Goal: Information Seeking & Learning: Learn about a topic

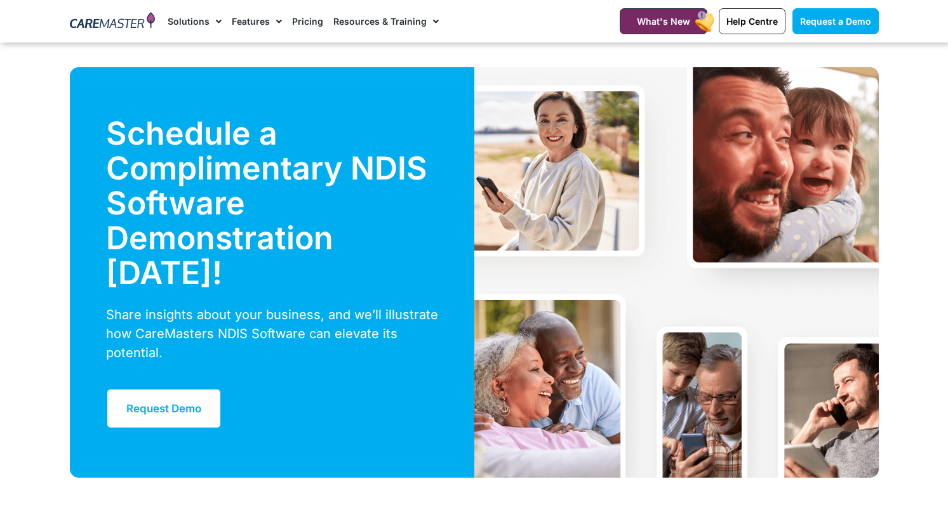
scroll to position [4405, 0]
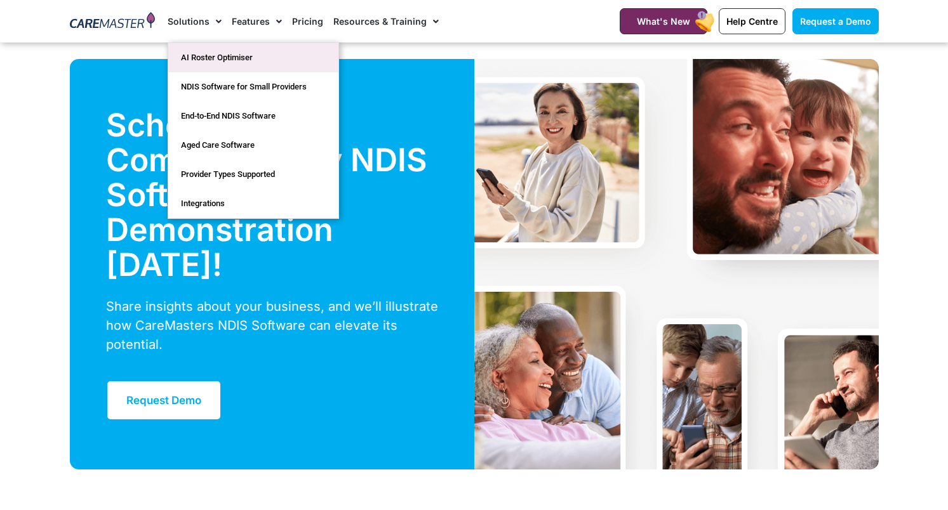
click at [234, 61] on link "AI Roster Optimiser" at bounding box center [253, 57] width 170 height 29
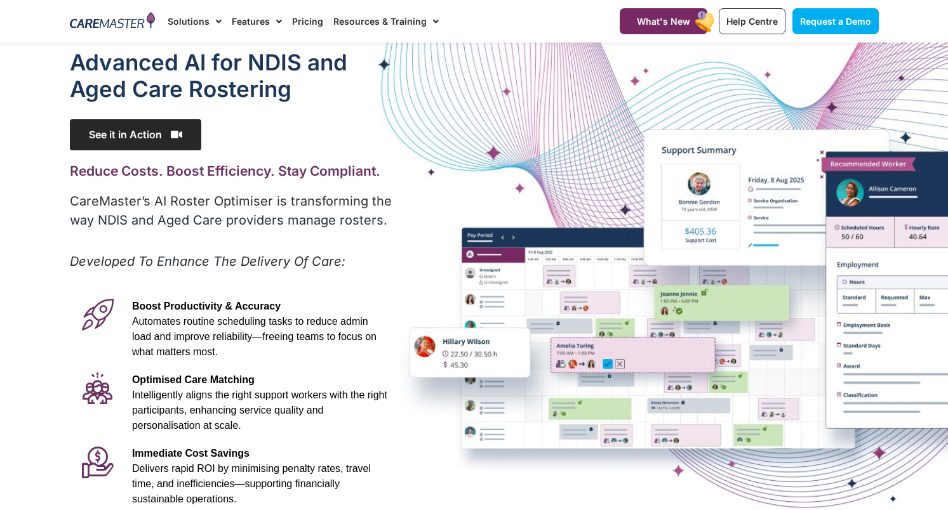
click at [167, 133] on span "See it in Action" at bounding box center [135, 134] width 131 height 31
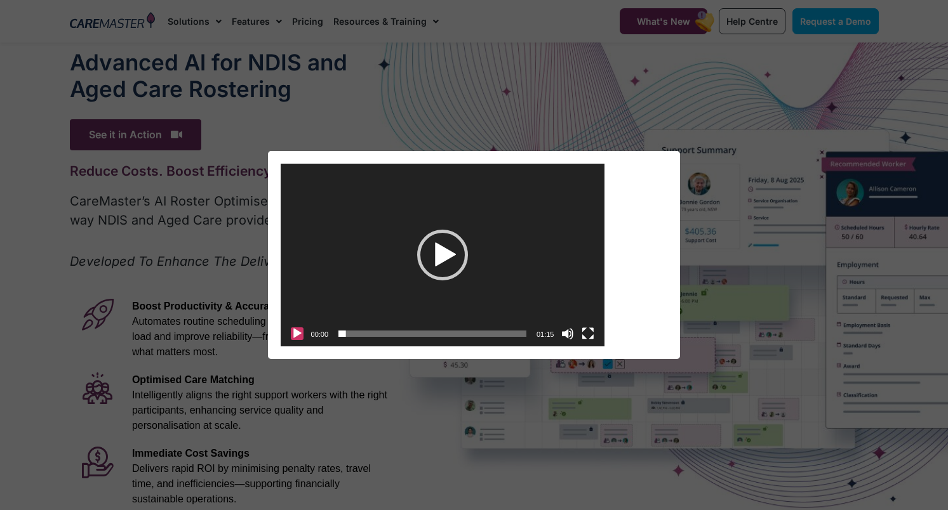
click at [293, 331] on button "Play" at bounding box center [297, 334] width 13 height 13
drag, startPoint x: 568, startPoint y: 263, endPoint x: 567, endPoint y: 240, distance: 23.5
click at [570, 164] on div "https://caremaster.com.au/wp-content/uploads/2025/05/RO_screenshots_D4-web.mp4 …" at bounding box center [443, 164] width 324 height 0
click at [217, 209] on div "Video Player https://caremaster.com.au/wp-content/uploads/2025/05/RO_screenshot…" at bounding box center [474, 255] width 938 height 208
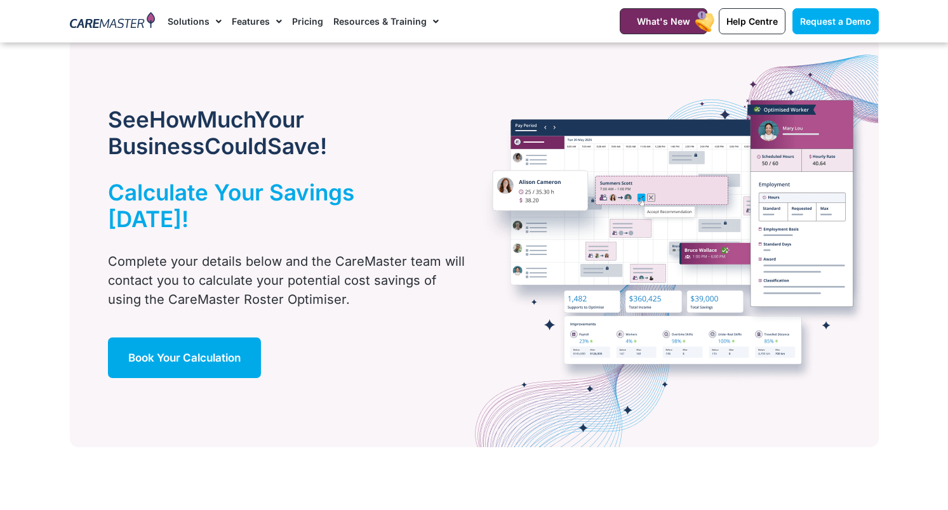
scroll to position [700, 0]
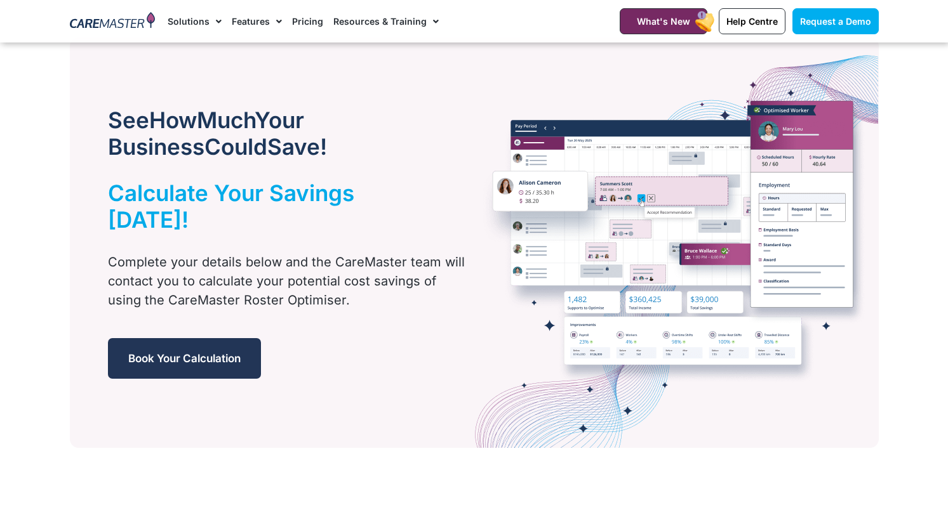
click at [206, 352] on span "Book Your Calculation" at bounding box center [184, 358] width 112 height 13
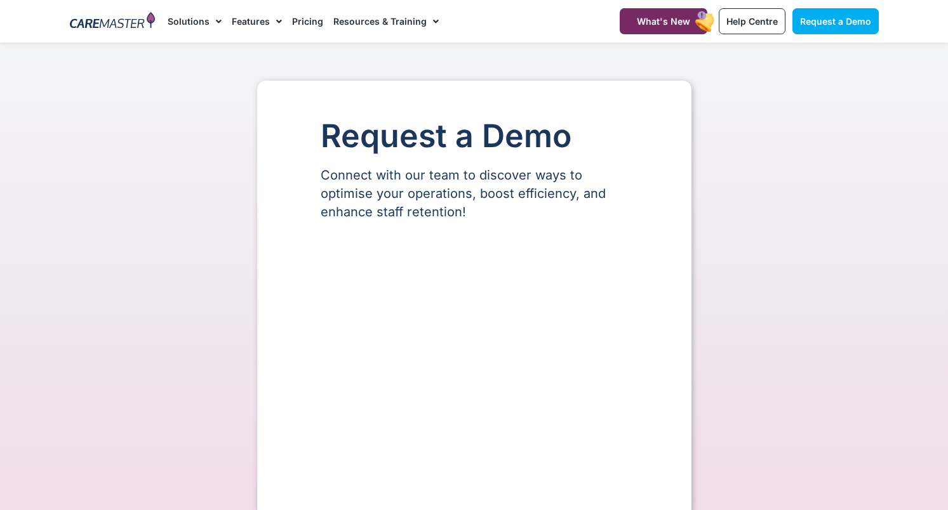
select select "**"
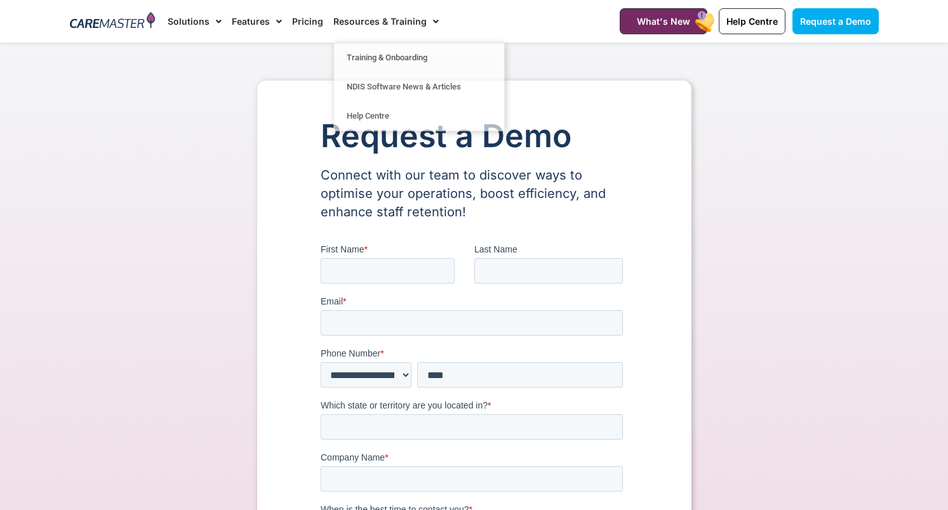
click at [310, 23] on link "Pricing" at bounding box center [307, 21] width 31 height 43
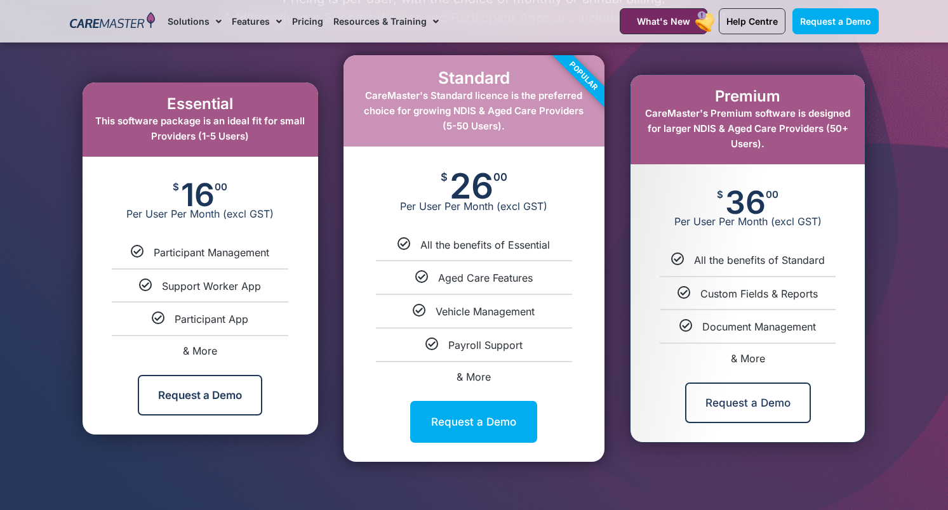
scroll to position [678, 0]
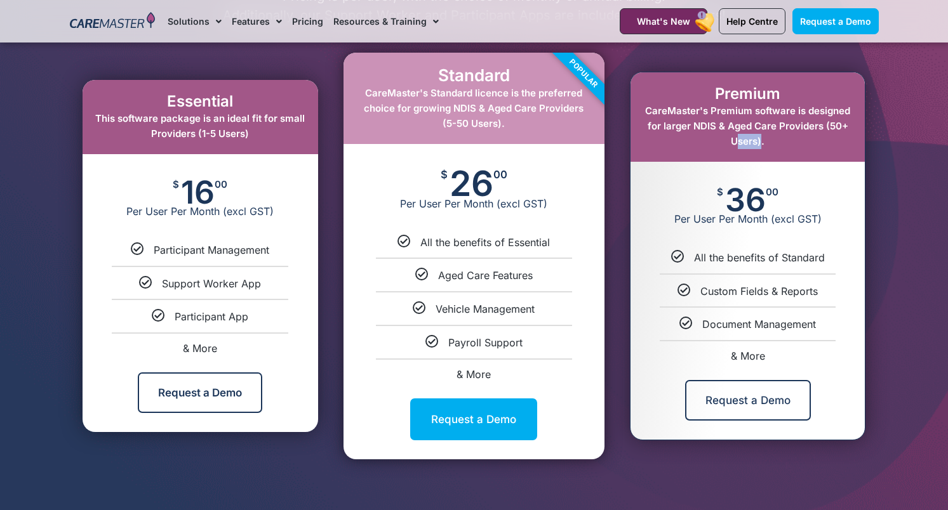
drag, startPoint x: 757, startPoint y: 142, endPoint x: 731, endPoint y: 142, distance: 26.0
click at [731, 142] on span "CareMaster's Premium software is designed for larger NDIS & Aged Care Providers…" at bounding box center [747, 126] width 205 height 43
click at [773, 141] on div "Premium CareMaster's Premium software is designed for larger NDIS & Aged Care P…" at bounding box center [747, 117] width 234 height 90
click at [743, 353] on span "& More" at bounding box center [748, 356] width 34 height 13
select select "***"
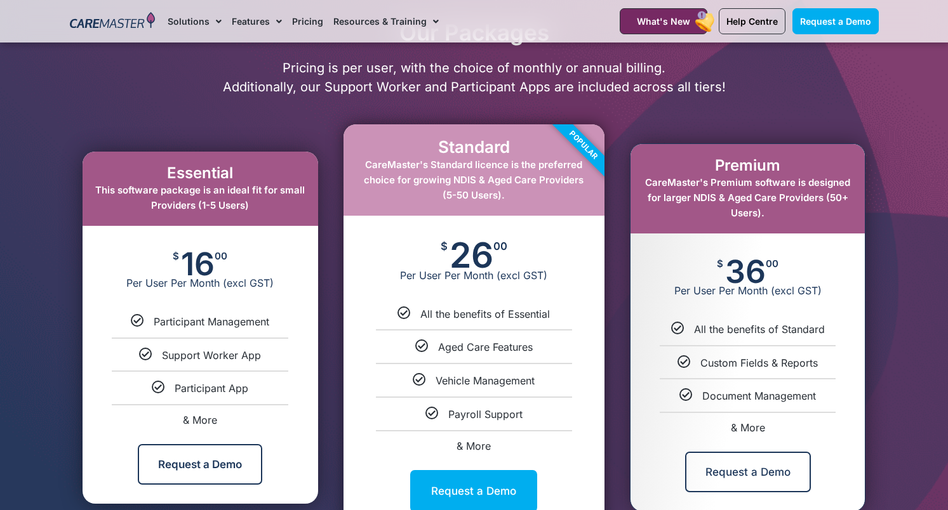
scroll to position [618, 0]
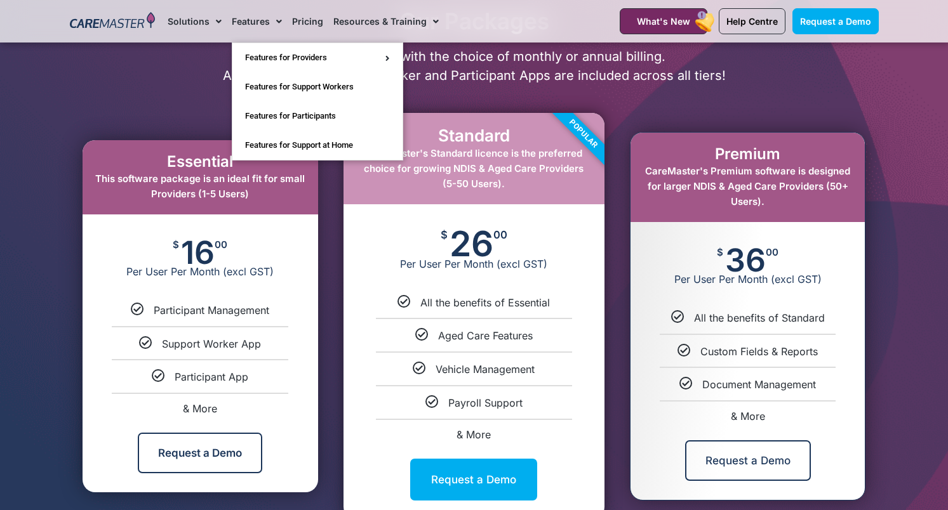
click at [182, 78] on p "Pricing is per user, with the choice of monthly or annual billing. Additionally…" at bounding box center [473, 66] width 821 height 38
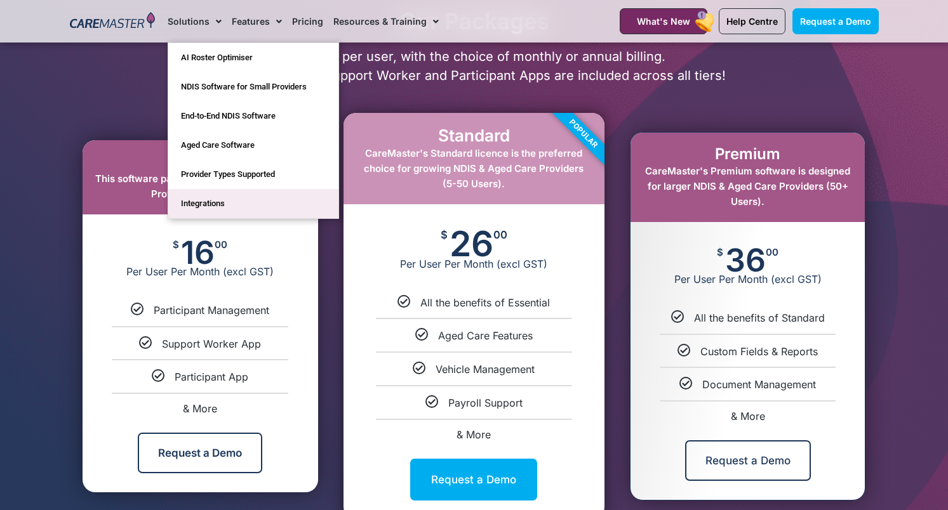
click at [222, 192] on link "Integrations" at bounding box center [253, 203] width 170 height 29
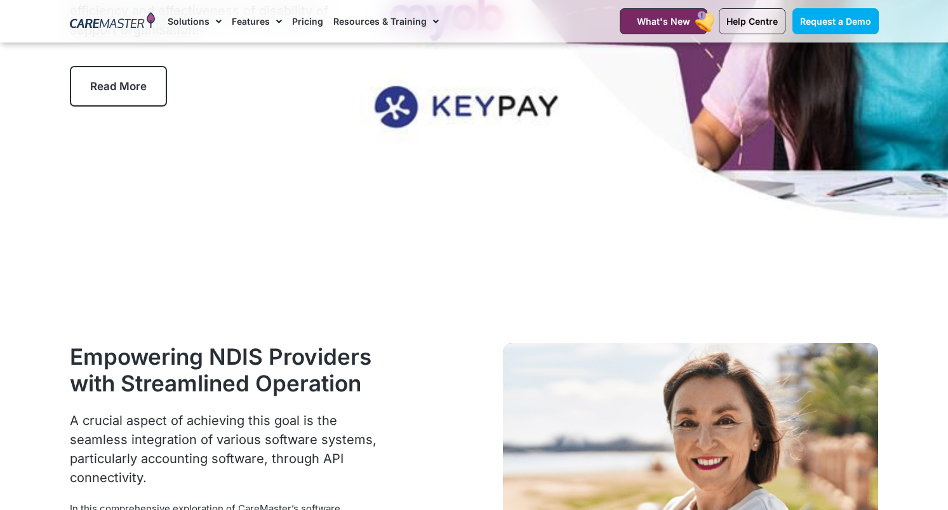
scroll to position [51, 0]
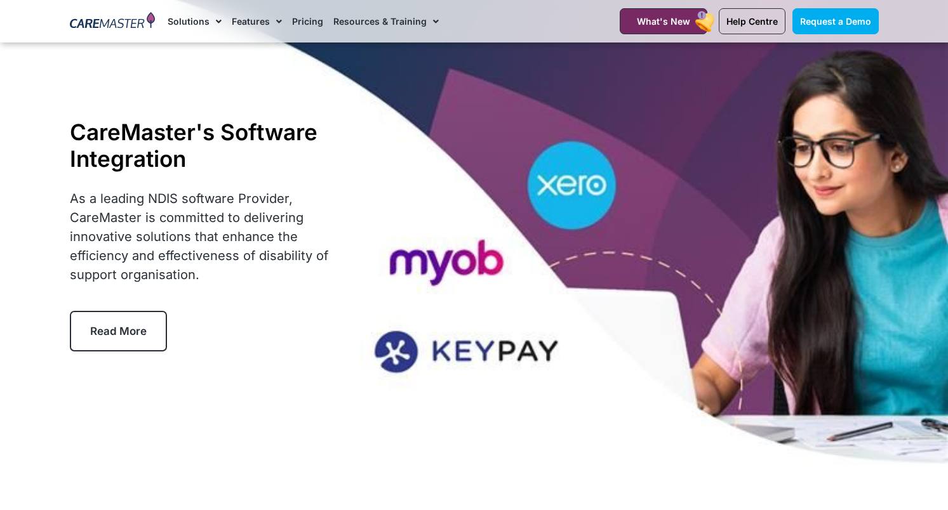
click at [178, 196] on p "As a leading NDIS software Provider, CareMaster is committed to delivering inno…" at bounding box center [207, 236] width 275 height 95
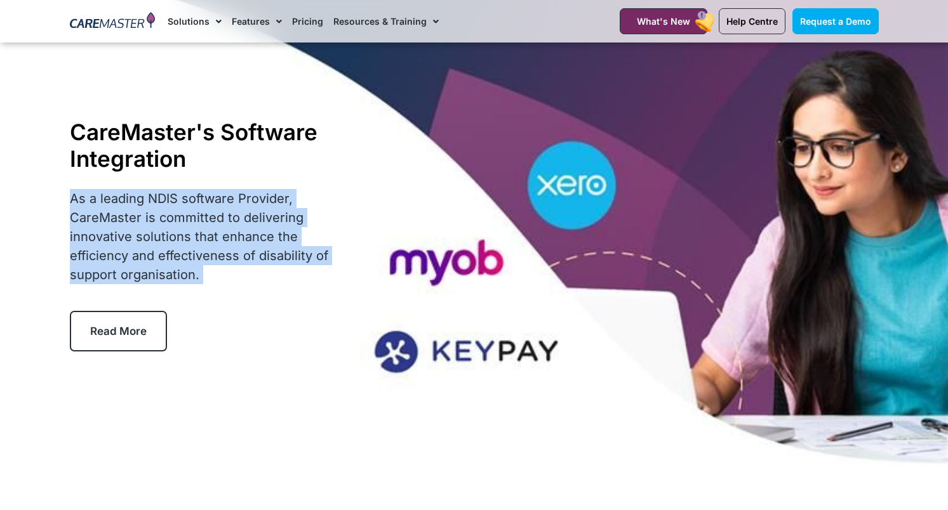
click at [190, 225] on p "As a leading NDIS software Provider, CareMaster is committed to delivering inno…" at bounding box center [207, 236] width 275 height 95
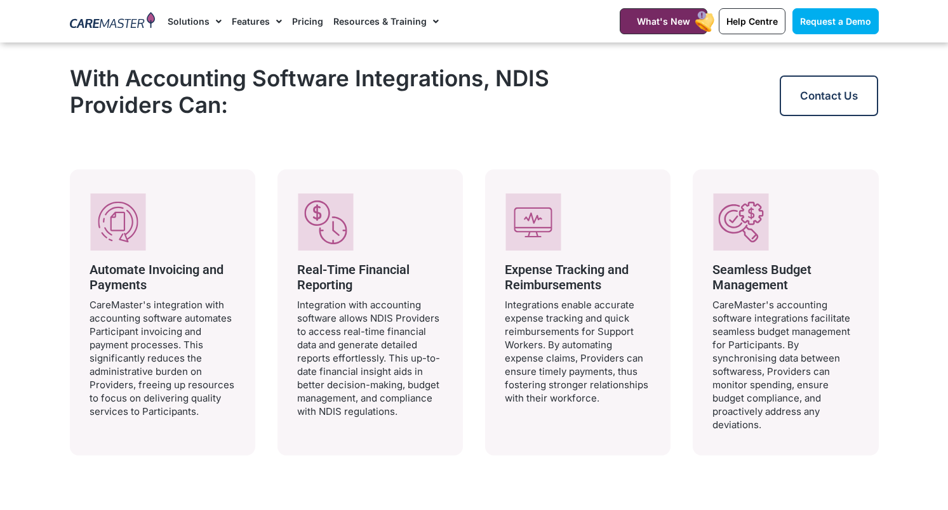
scroll to position [1091, 0]
